Goal: Task Accomplishment & Management: Use online tool/utility

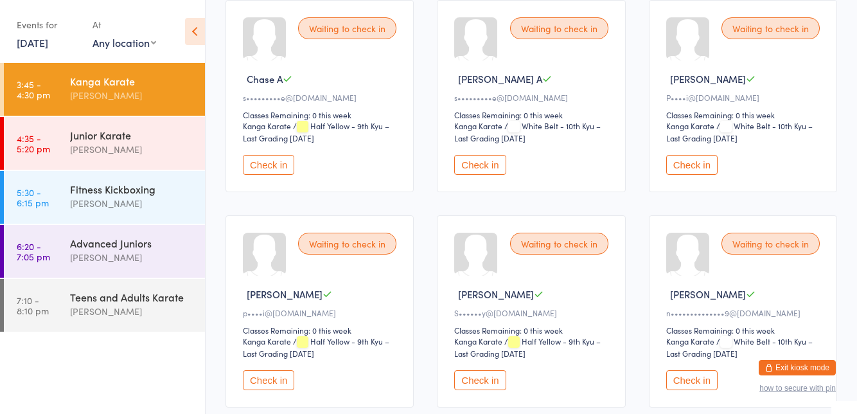
scroll to position [154, 0]
click at [483, 380] on button "Check in" at bounding box center [479, 379] width 51 height 20
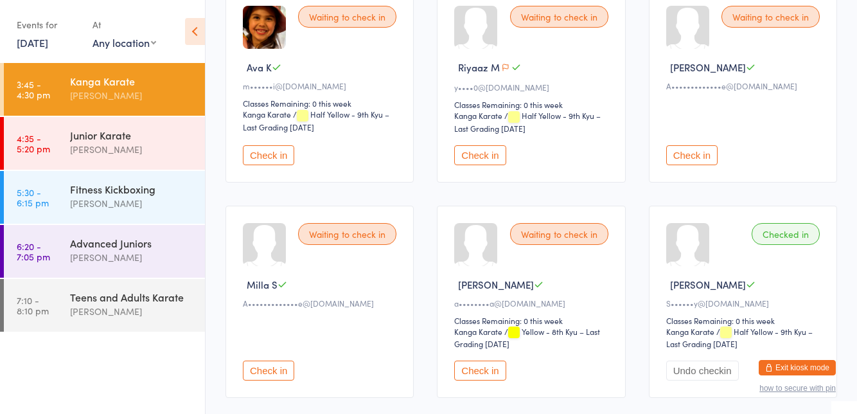
scroll to position [609, 0]
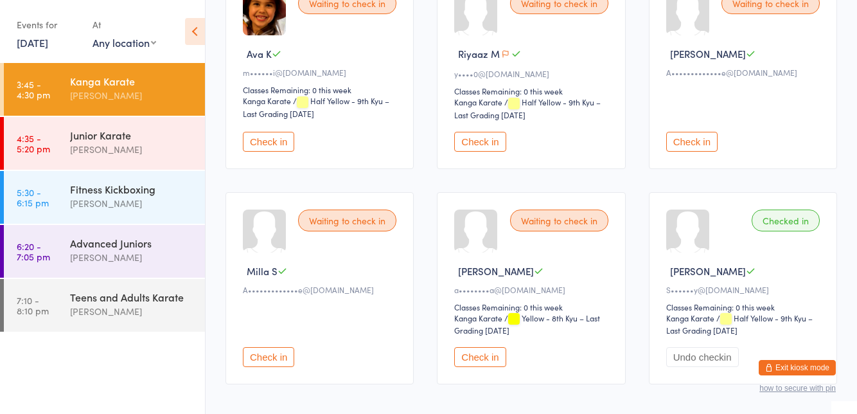
click at [481, 347] on button "Check in" at bounding box center [479, 357] width 51 height 20
click at [268, 133] on button "Check in" at bounding box center [268, 142] width 51 height 20
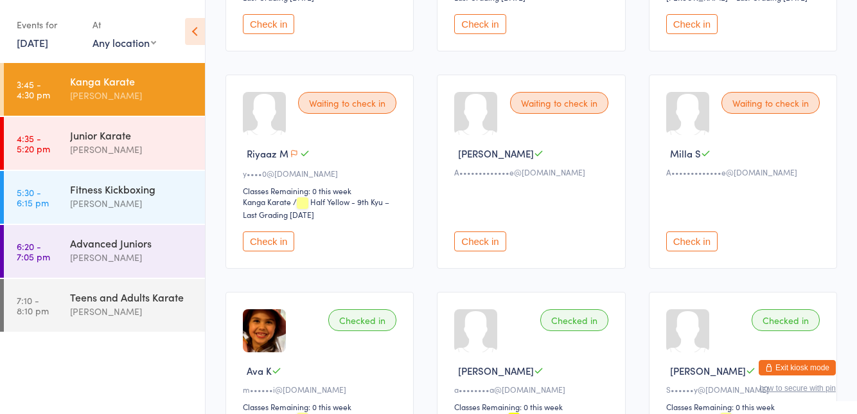
scroll to position [508, 0]
click at [354, 107] on div "Waiting to check in" at bounding box center [347, 104] width 98 height 22
click at [269, 237] on button "Check in" at bounding box center [268, 243] width 51 height 20
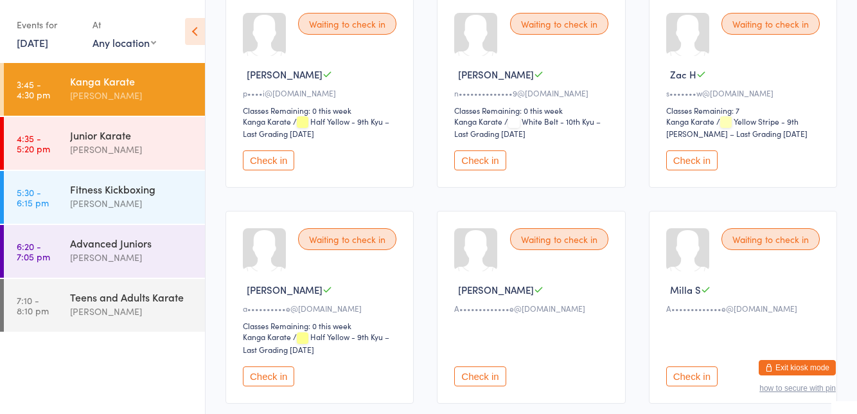
scroll to position [0, 0]
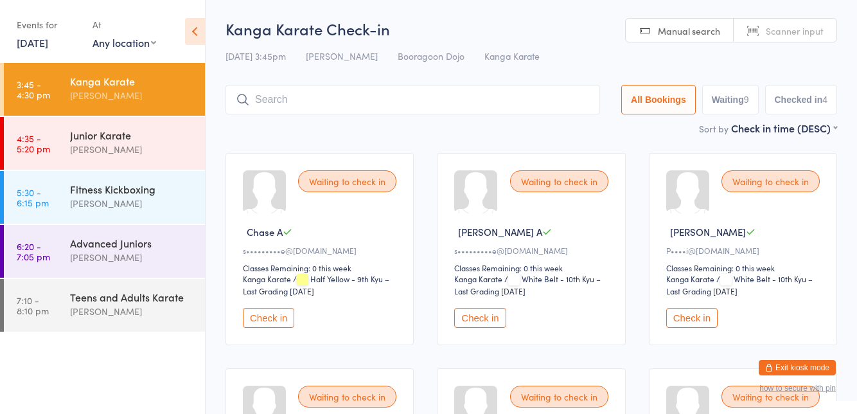
click at [424, 95] on input "search" at bounding box center [413, 100] width 375 height 30
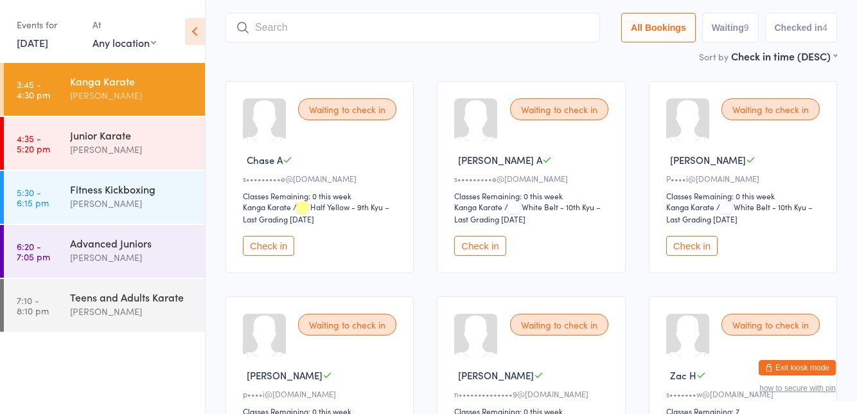
scroll to position [85, 0]
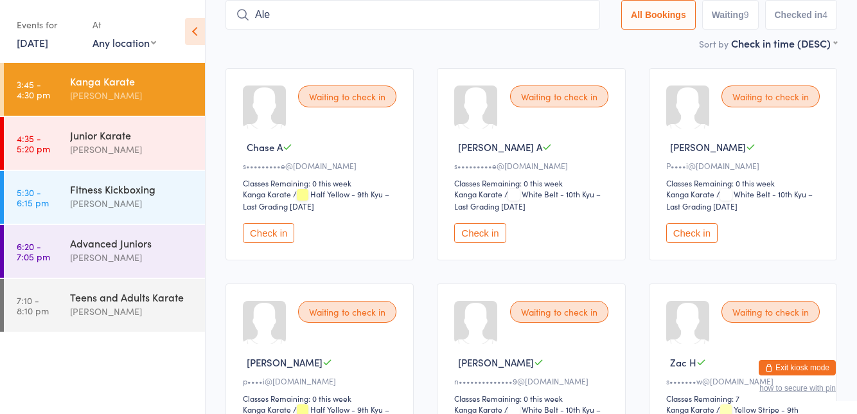
type input "Alex"
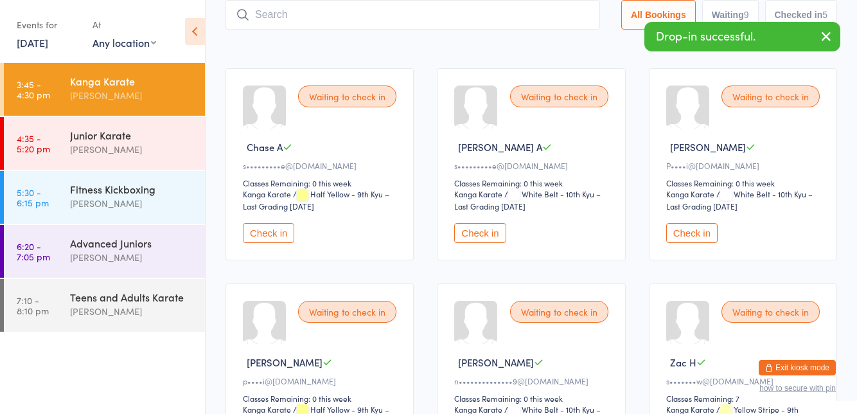
type input "Alex"
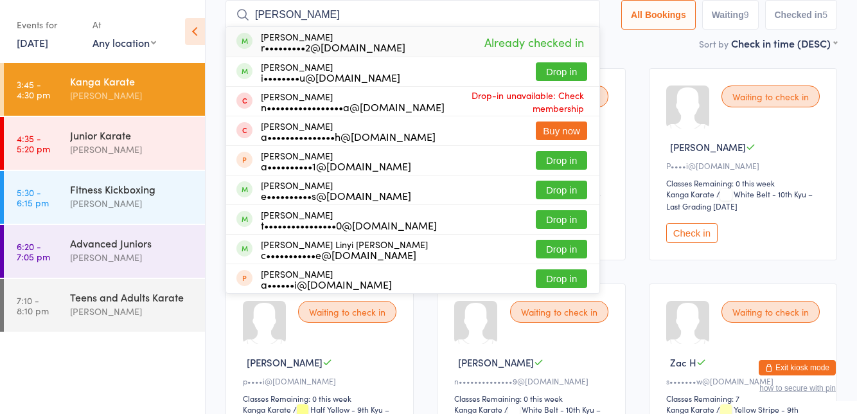
click at [590, 14] on input "Alex" at bounding box center [413, 15] width 375 height 30
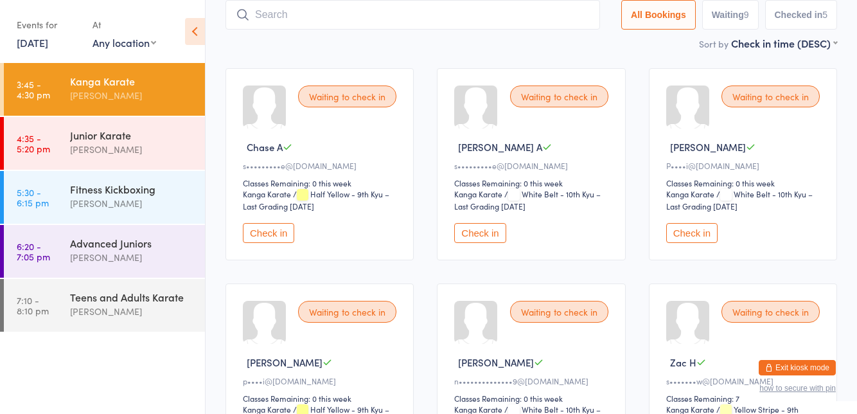
click at [652, 139] on div "Waiting to check in Bailey B P••••i@yahoo.com Classes Remaining: 0 this week Ka…" at bounding box center [743, 164] width 188 height 192
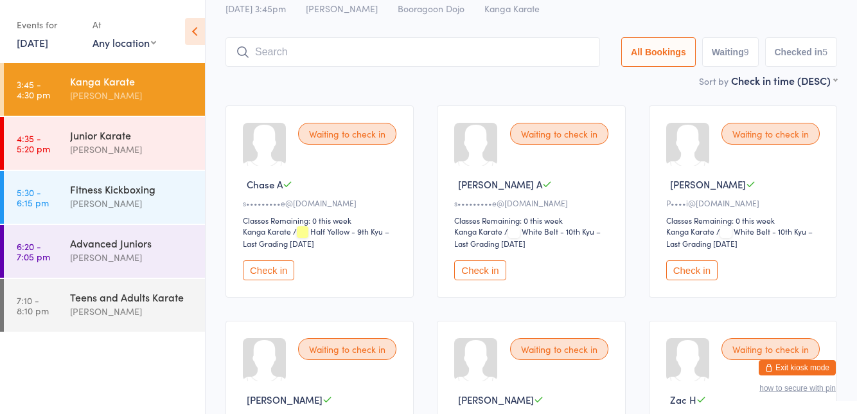
scroll to position [0, 0]
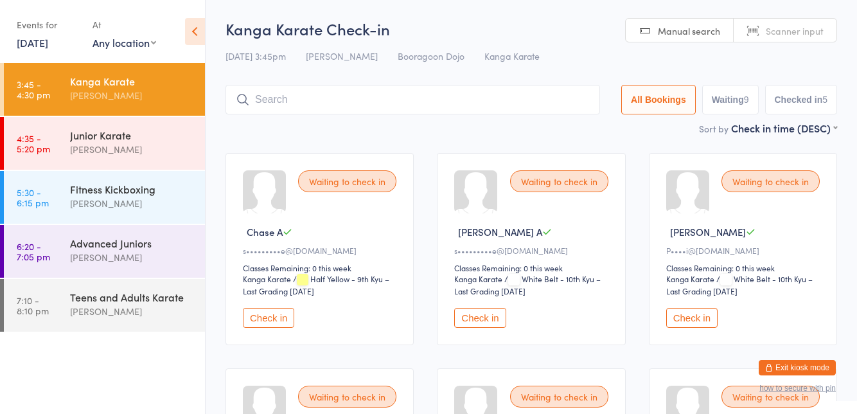
click at [123, 85] on div "Kanga Karate" at bounding box center [132, 81] width 124 height 14
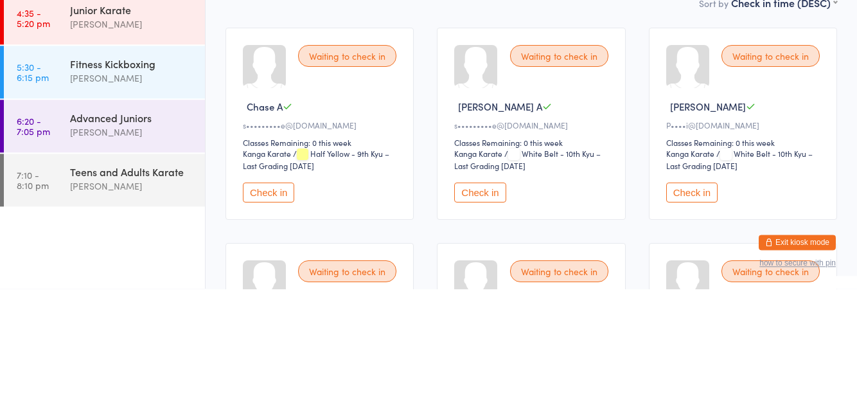
click at [105, 144] on div "[PERSON_NAME]" at bounding box center [132, 149] width 124 height 15
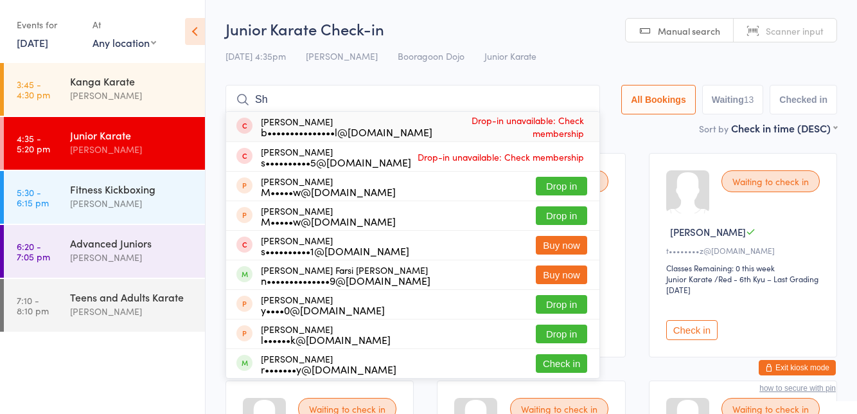
type input "S"
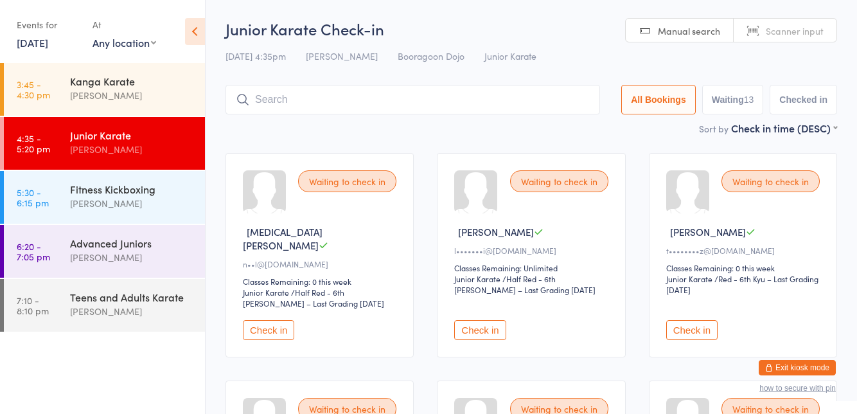
click at [61, 162] on link "4:35 - 5:20 pm Junior Karate Brodie Woods" at bounding box center [104, 143] width 201 height 53
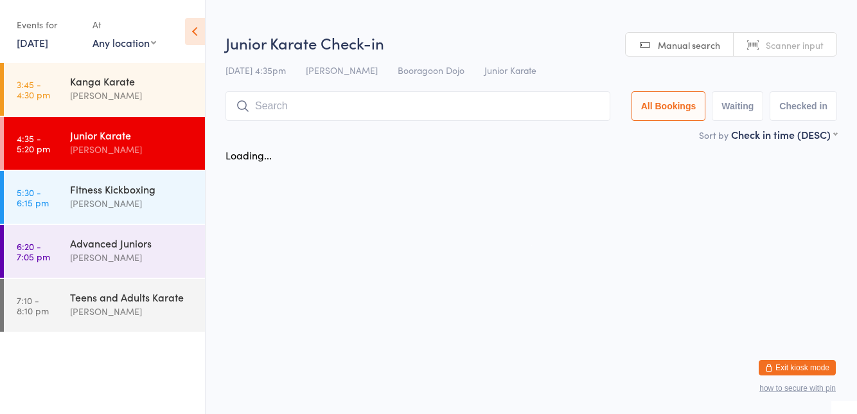
click at [84, 85] on div "Kanga Karate" at bounding box center [132, 81] width 124 height 14
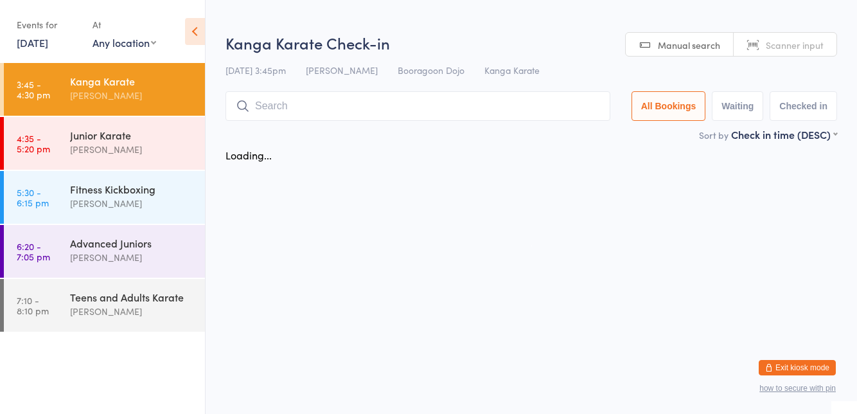
click at [89, 98] on div "[PERSON_NAME]" at bounding box center [132, 95] width 124 height 15
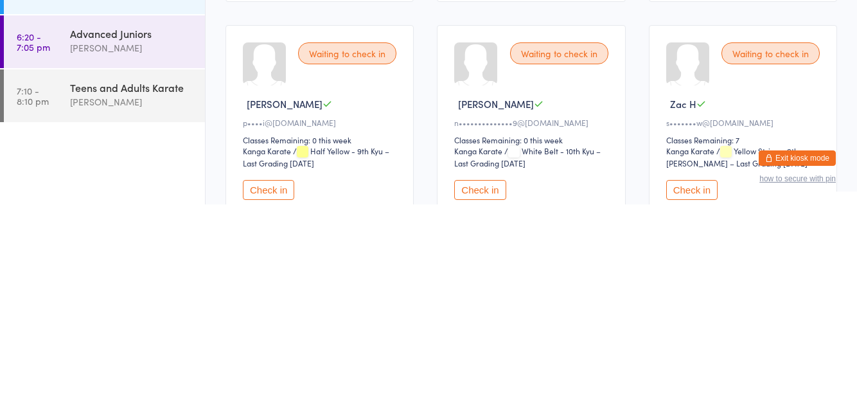
scroll to position [136, 0]
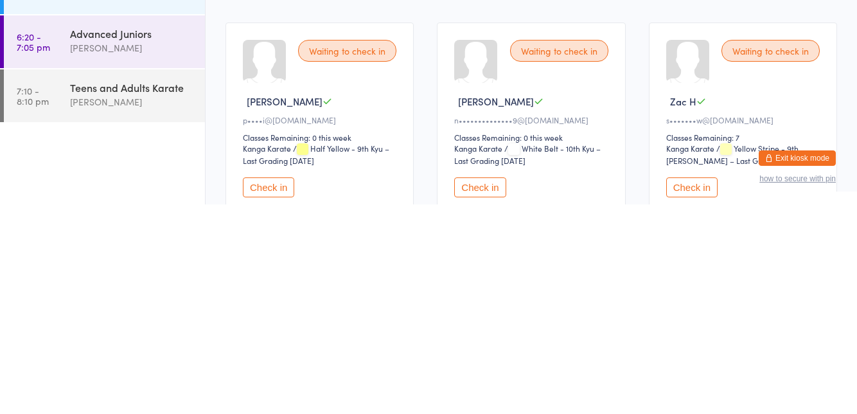
click at [474, 400] on button "Check in" at bounding box center [479, 397] width 51 height 20
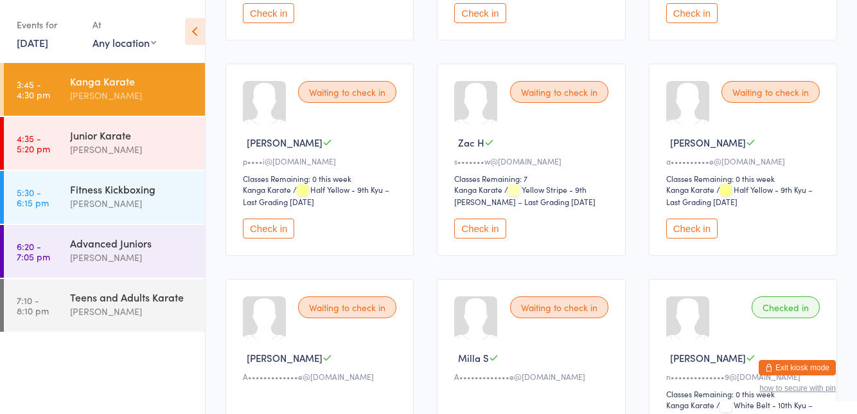
scroll to position [305, 0]
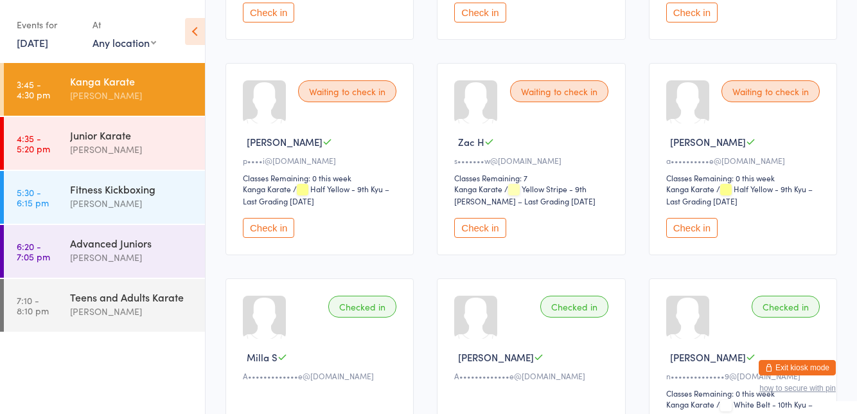
click at [579, 93] on div "Waiting to check in" at bounding box center [559, 91] width 98 height 22
click at [553, 86] on div "Waiting to check in" at bounding box center [559, 91] width 98 height 22
click at [491, 230] on button "Check in" at bounding box center [479, 228] width 51 height 20
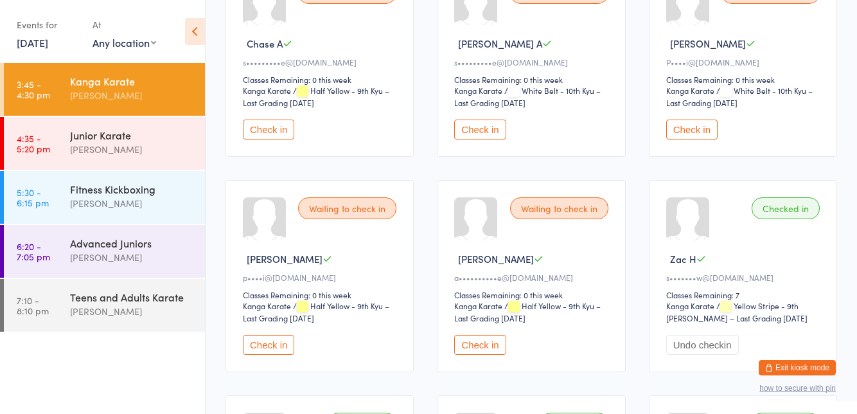
scroll to position [186, 0]
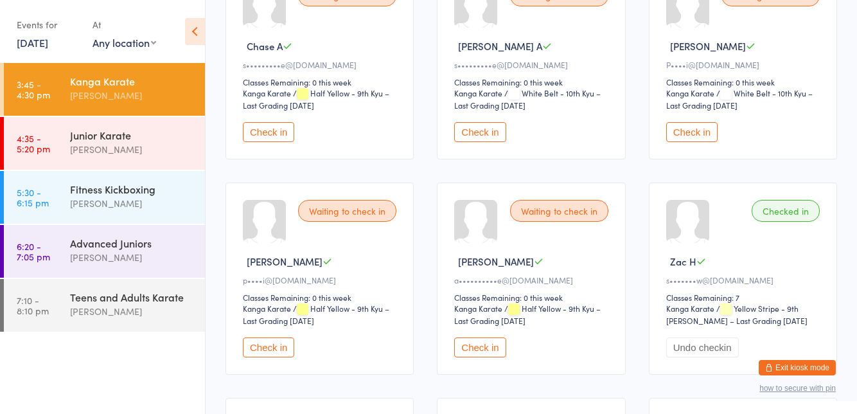
click at [96, 152] on div "[PERSON_NAME]" at bounding box center [132, 149] width 124 height 15
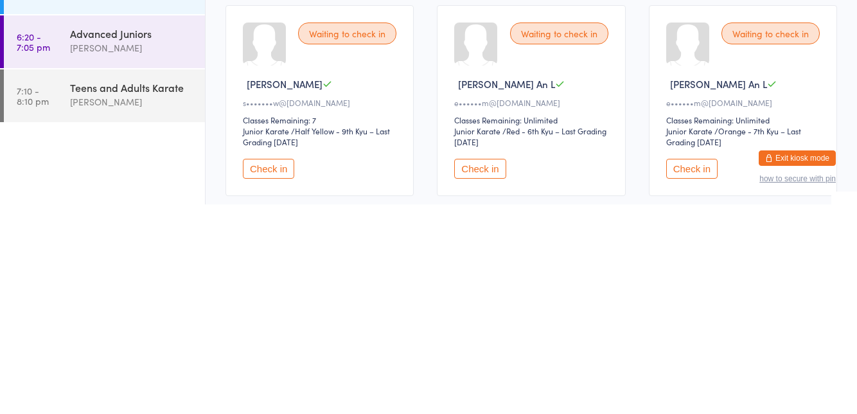
scroll to position [166, 0]
click at [274, 381] on div "Waiting to check in Kian H s•••••••w@gmail.com Classes Remaining: 7 Junior Kara…" at bounding box center [320, 310] width 188 height 191
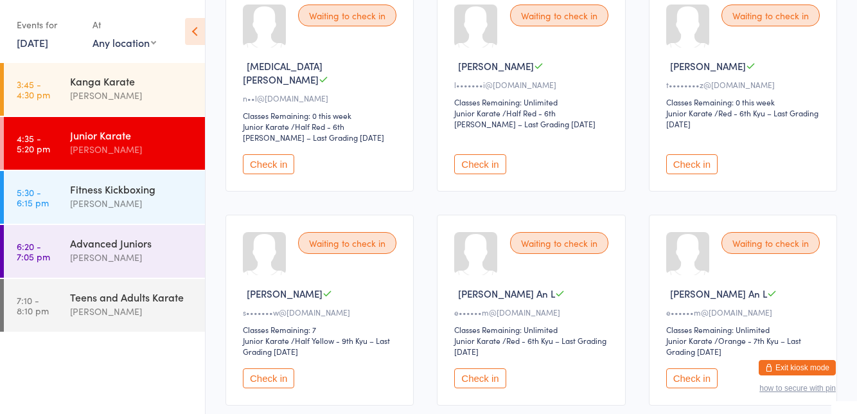
click at [287, 154] on button "Check in" at bounding box center [268, 164] width 51 height 20
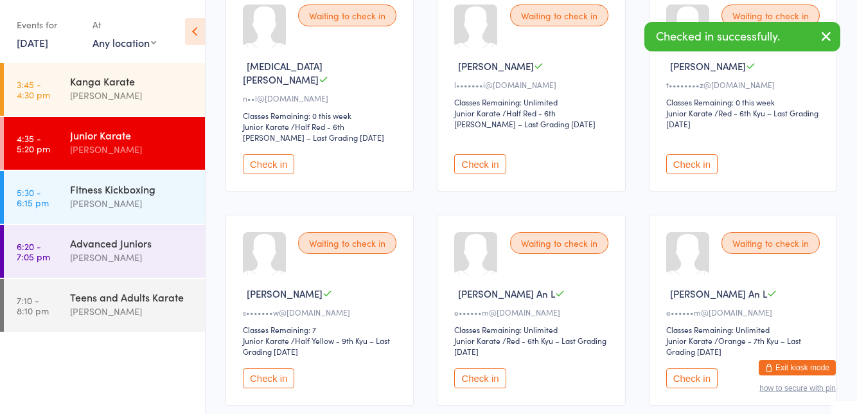
scroll to position [816, 0]
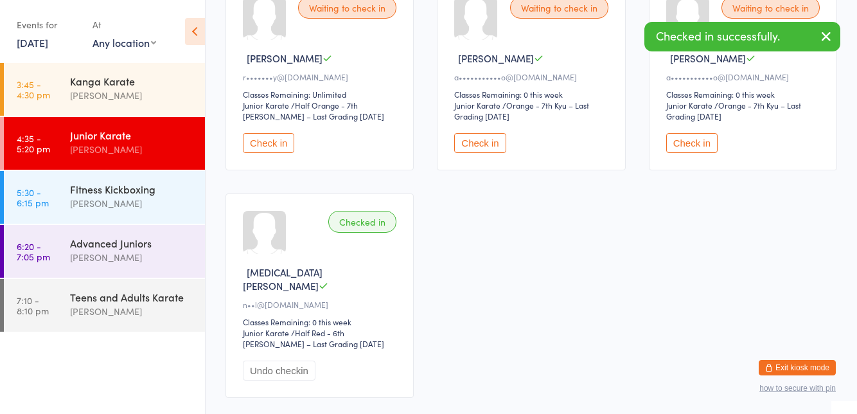
click at [260, 361] on button "Undo checkin" at bounding box center [279, 371] width 73 height 20
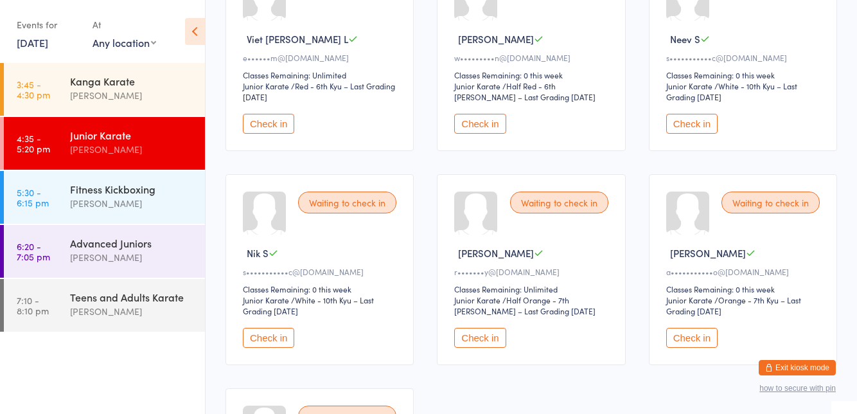
scroll to position [633, 0]
click at [143, 107] on div "Kanga Karate Brodie Woods" at bounding box center [137, 88] width 135 height 51
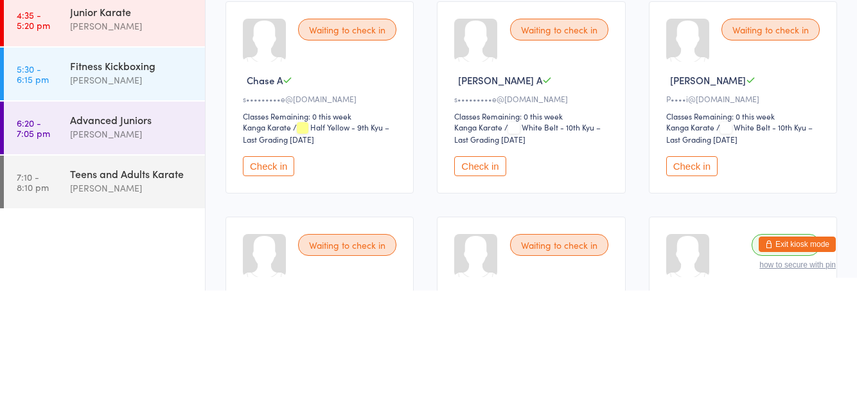
click at [262, 289] on button "Check in" at bounding box center [268, 290] width 51 height 20
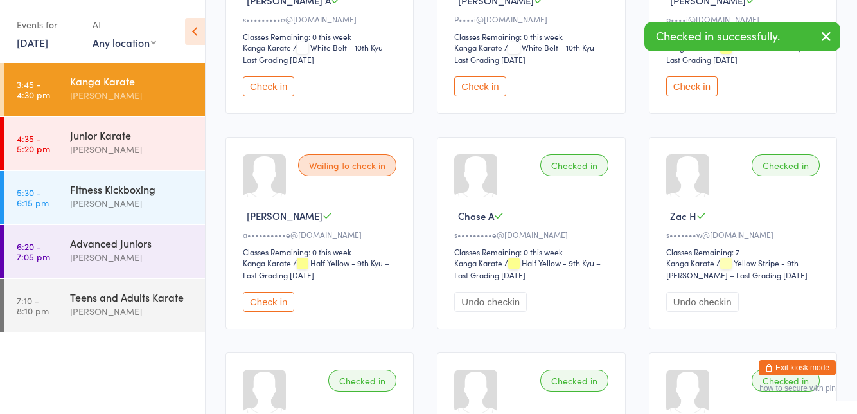
scroll to position [233, 0]
click at [274, 296] on button "Check in" at bounding box center [268, 301] width 51 height 20
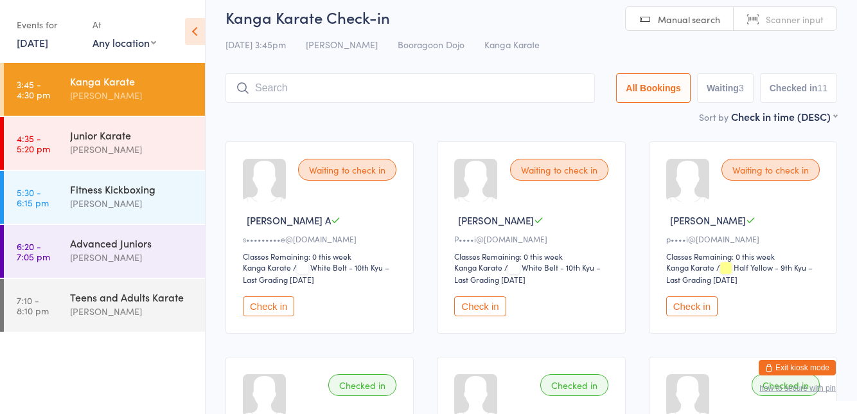
scroll to position [0, 0]
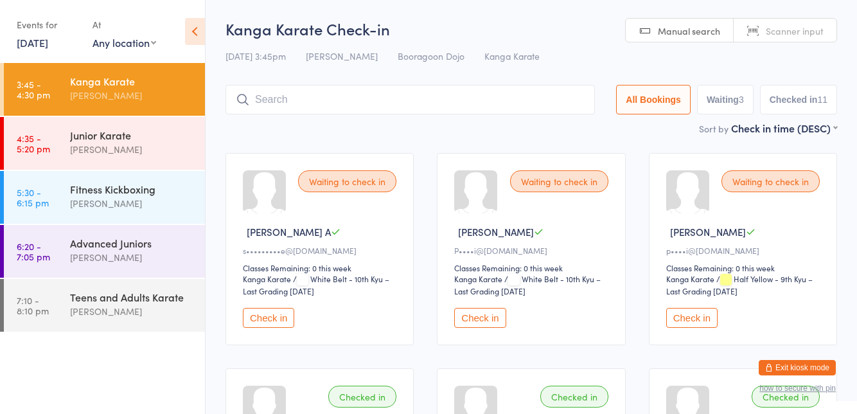
click at [480, 323] on button "Check in" at bounding box center [479, 318] width 51 height 20
click at [468, 318] on button "Check in" at bounding box center [479, 318] width 51 height 20
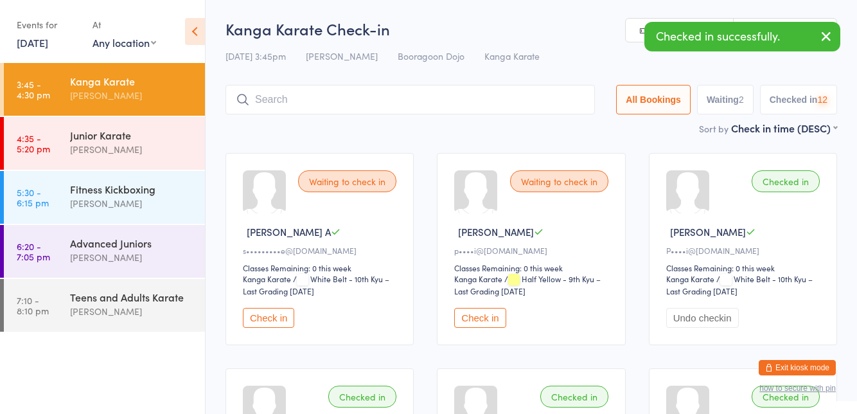
click at [684, 314] on button "Undo checkin" at bounding box center [703, 318] width 73 height 20
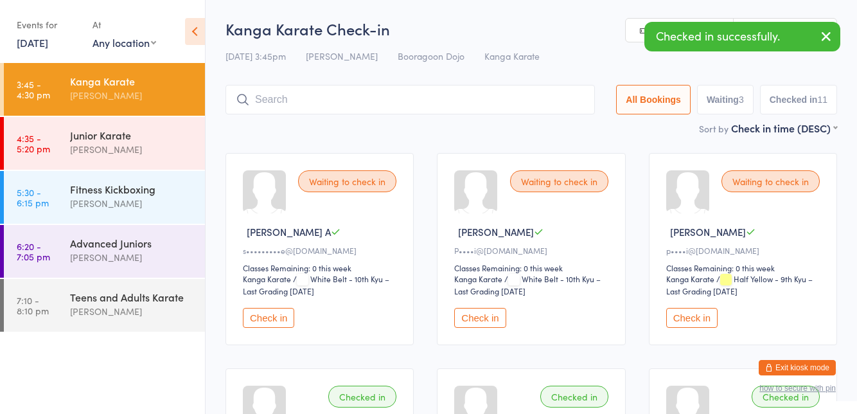
click at [704, 314] on button "Check in" at bounding box center [692, 318] width 51 height 20
click at [481, 314] on button "Check in" at bounding box center [479, 318] width 51 height 20
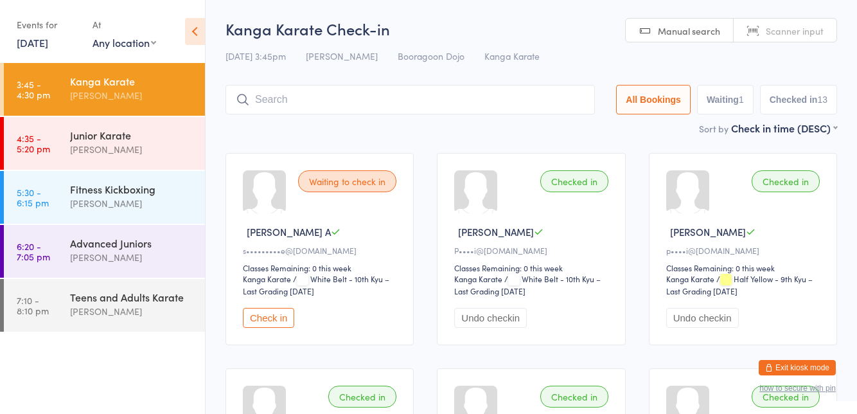
click at [108, 134] on div "Junior Karate" at bounding box center [132, 135] width 124 height 14
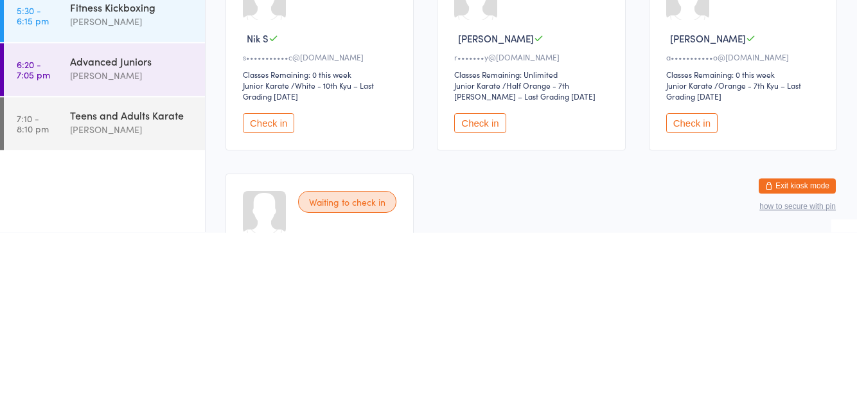
click at [489, 295] on button "Check in" at bounding box center [479, 305] width 51 height 20
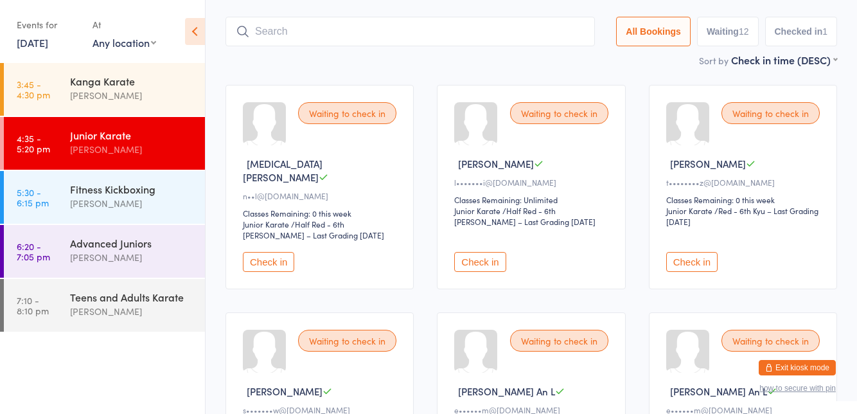
scroll to position [69, 0]
click at [695, 256] on button "Check in" at bounding box center [692, 261] width 51 height 20
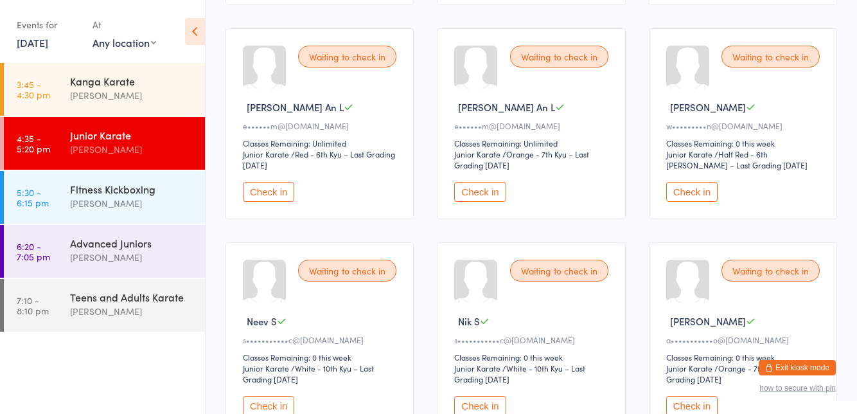
scroll to position [354, 0]
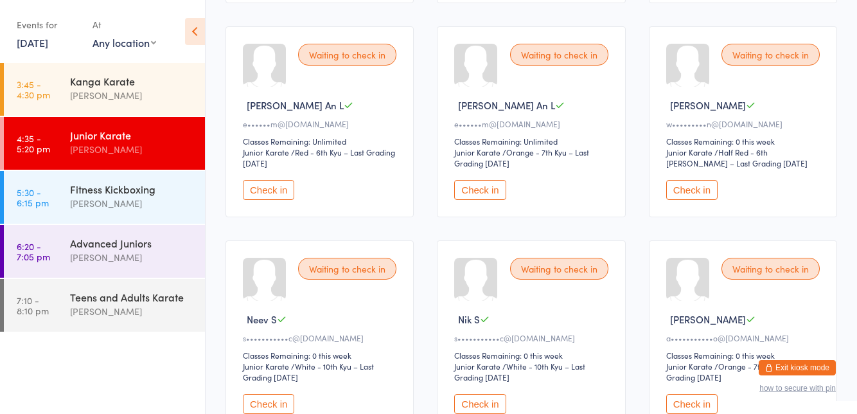
click at [265, 180] on button "Check in" at bounding box center [268, 190] width 51 height 20
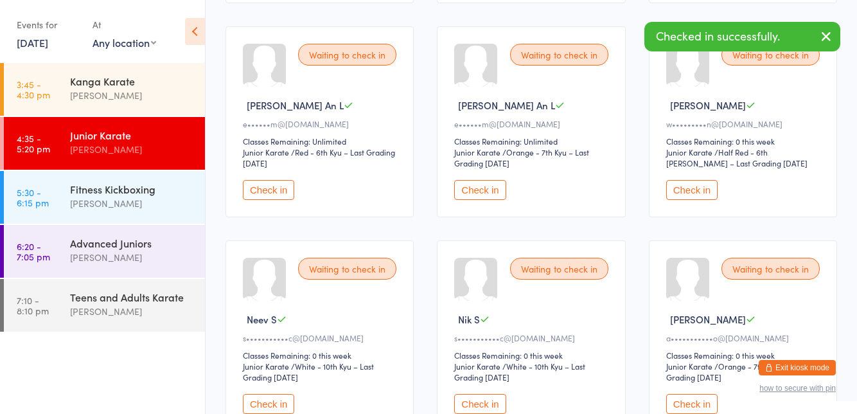
click at [493, 180] on button "Check in" at bounding box center [479, 190] width 51 height 20
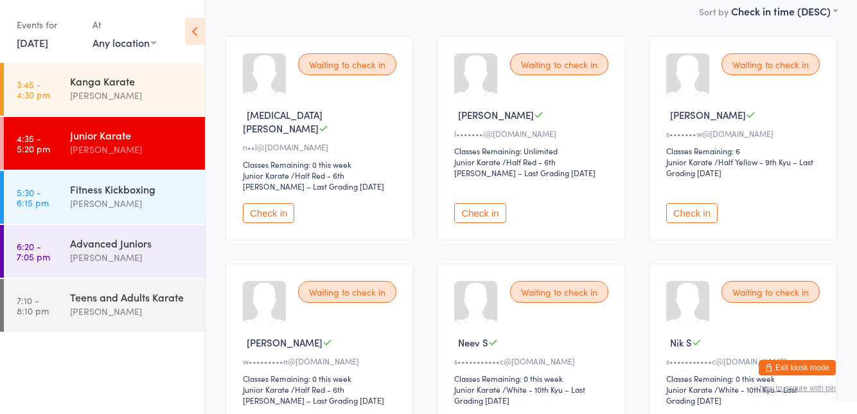
scroll to position [116, 0]
click at [489, 217] on div "Waiting to check in Connor D l•••••••i@hotmail.com Classes Remaining: Unlimited…" at bounding box center [531, 139] width 188 height 204
click at [482, 204] on button "Check in" at bounding box center [479, 214] width 51 height 20
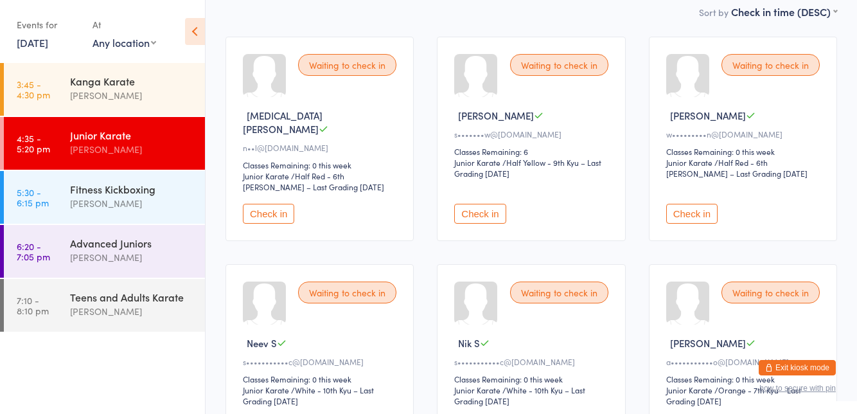
click at [331, 282] on div "Waiting to check in" at bounding box center [347, 293] width 98 height 22
click at [355, 283] on div "Waiting to check in" at bounding box center [347, 293] width 98 height 22
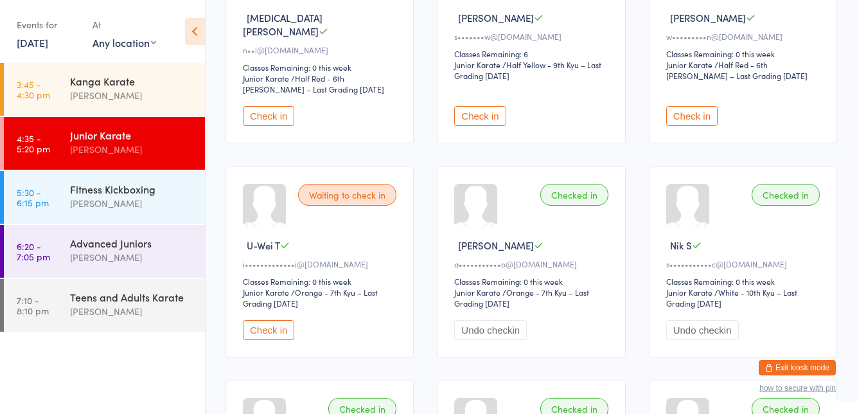
scroll to position [215, 0]
click at [275, 319] on button "Check in" at bounding box center [268, 329] width 51 height 20
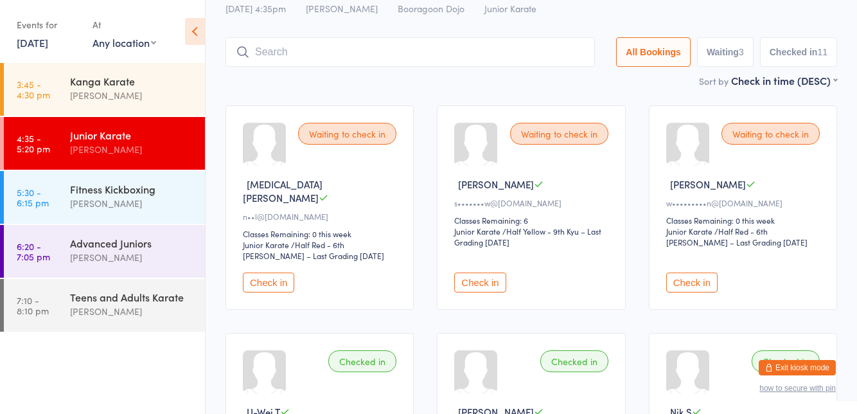
scroll to position [47, 0]
click at [697, 273] on button "Check in" at bounding box center [692, 283] width 51 height 20
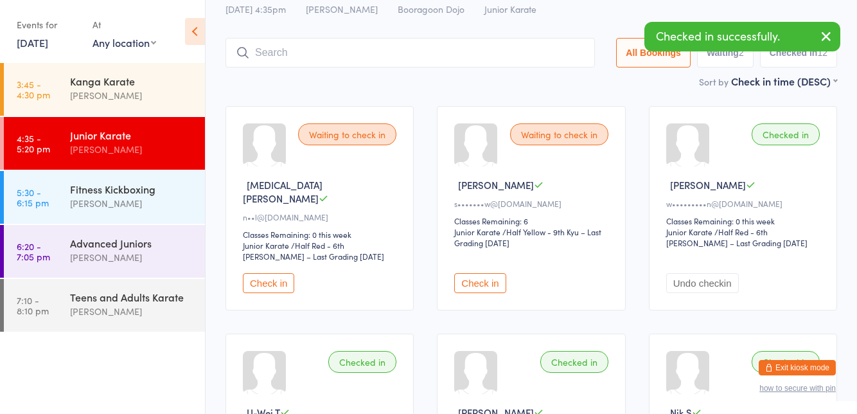
click at [478, 252] on div "Waiting to check in Kian H s•••••••w@gmail.com Classes Remaining: 6 Junior Kara…" at bounding box center [531, 208] width 188 height 204
click at [483, 273] on button "Check in" at bounding box center [479, 283] width 51 height 20
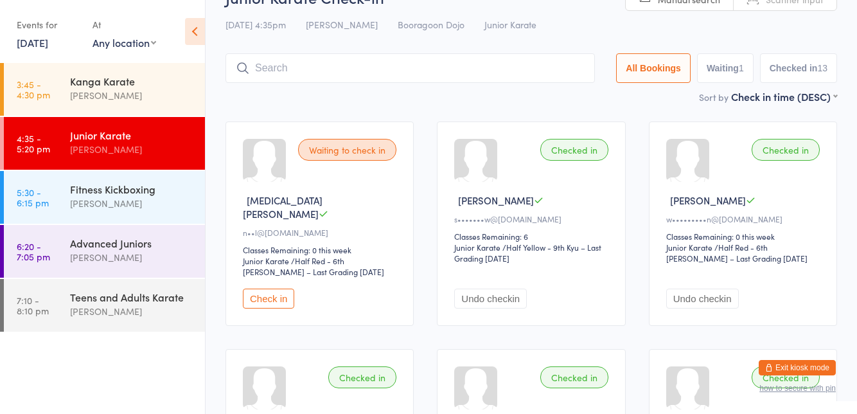
scroll to position [0, 0]
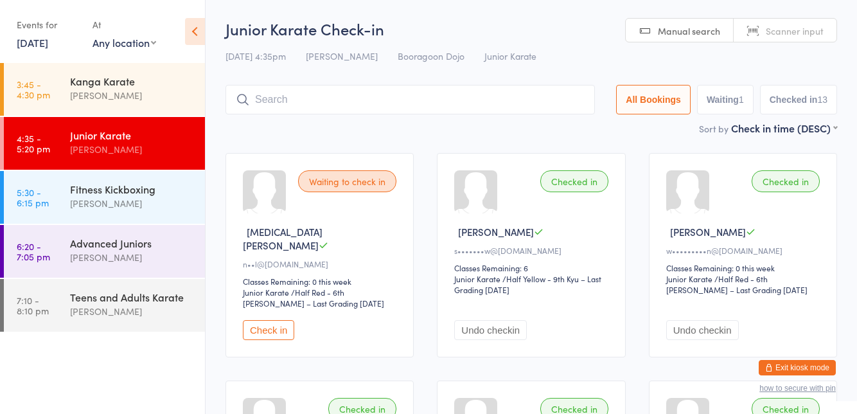
click at [82, 196] on div "[PERSON_NAME]" at bounding box center [132, 203] width 124 height 15
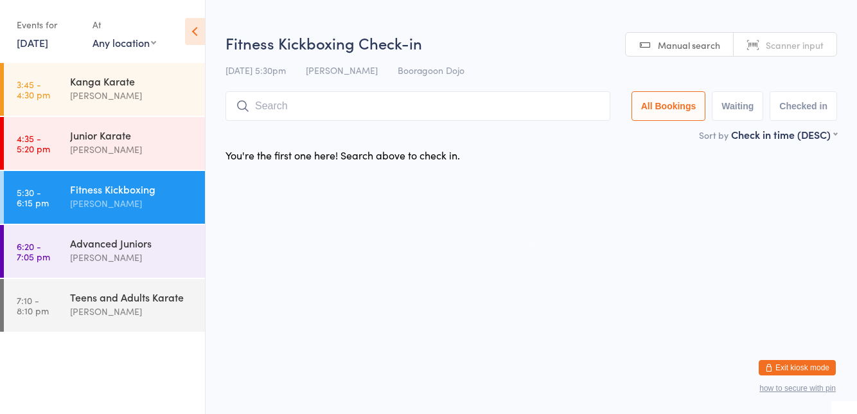
click at [599, 147] on div "You're the first one here! Search above to check in." at bounding box center [531, 154] width 635 height 27
